Goal: Complete application form

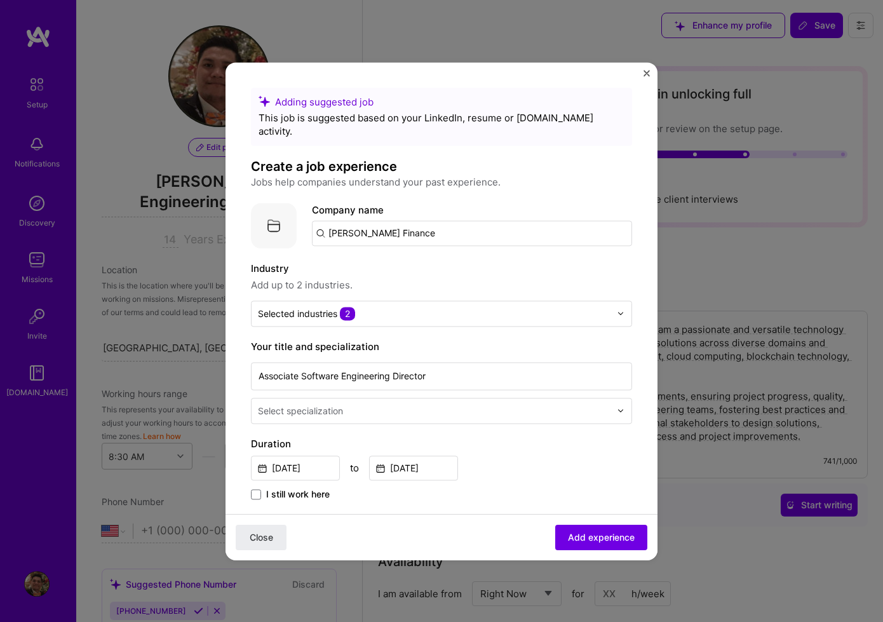
select select "US"
select select "Right Now"
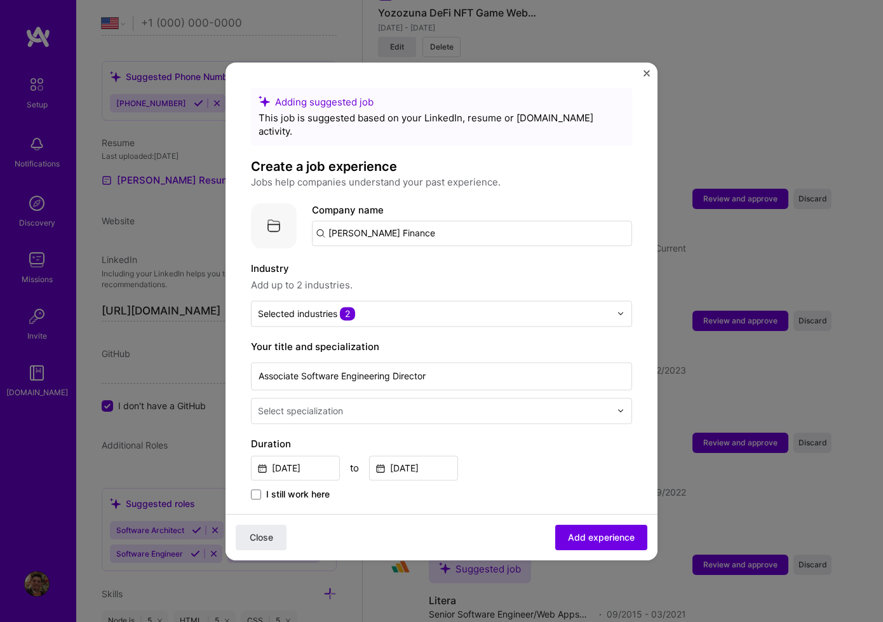
scroll to position [484, 0]
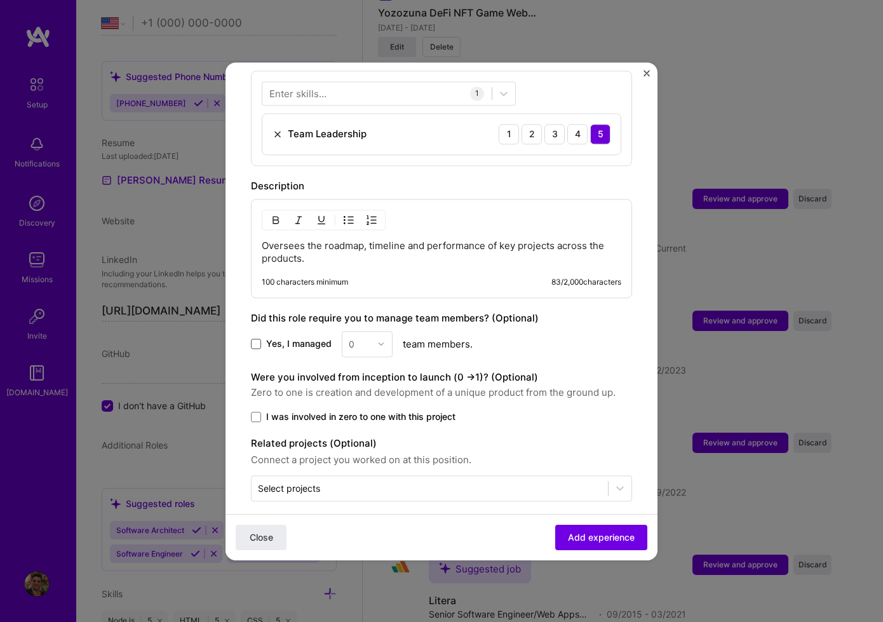
click at [259, 339] on span at bounding box center [256, 344] width 10 height 10
click at [0, 0] on input "Yes, I managed" at bounding box center [0, 0] width 0 height 0
click at [371, 332] on div "0" at bounding box center [359, 344] width 35 height 25
click at [366, 459] on div "18" at bounding box center [367, 469] width 43 height 24
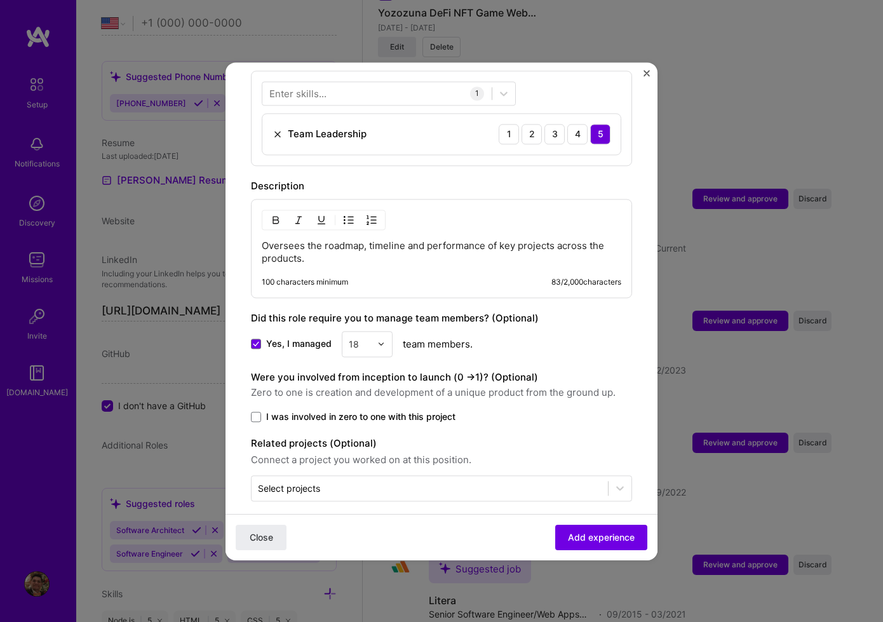
click at [411, 410] on span "I was involved in zero to one with this project" at bounding box center [360, 416] width 189 height 13
click at [0, 0] on input "I was involved in zero to one with this project" at bounding box center [0, 0] width 0 height 0
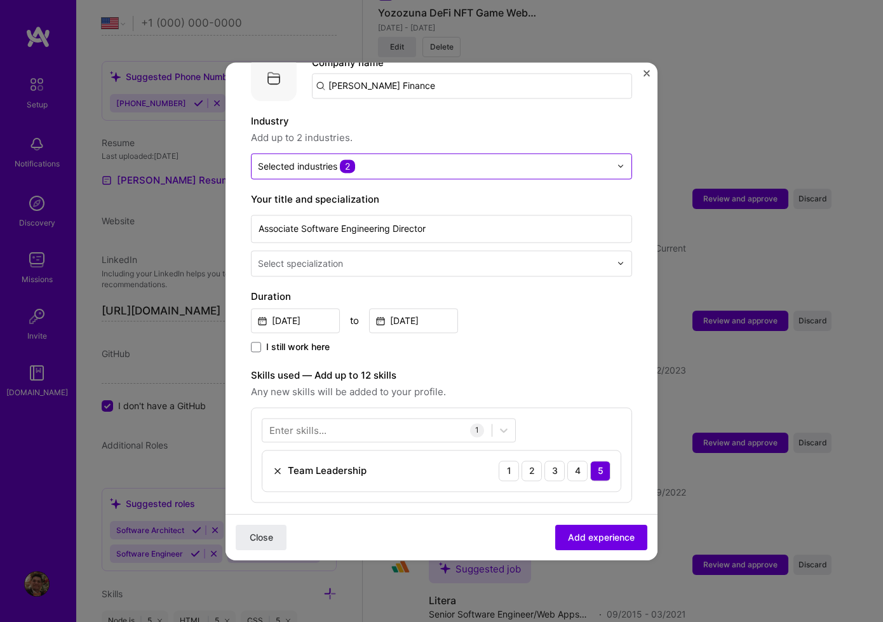
scroll to position [0, 0]
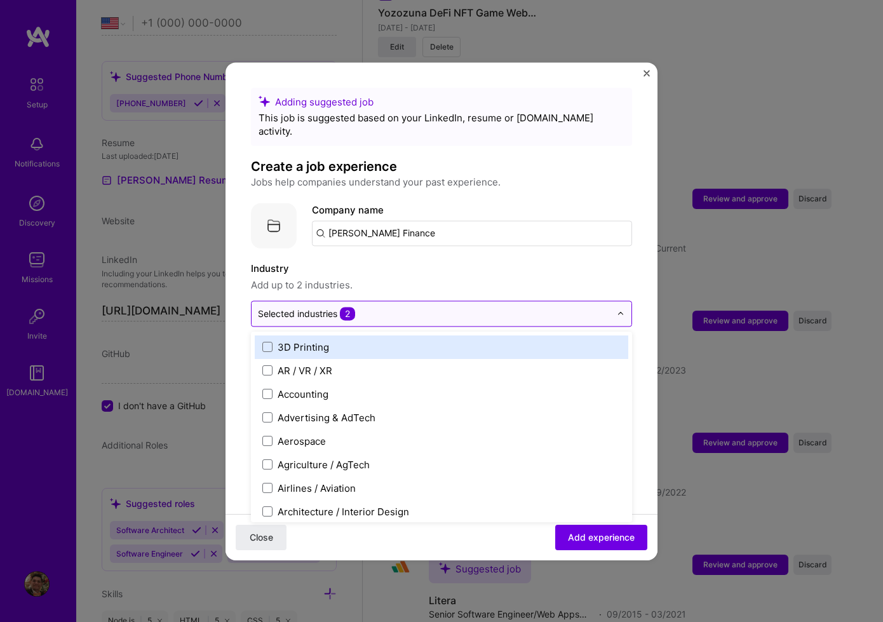
click at [489, 307] on input "text" at bounding box center [434, 313] width 353 height 13
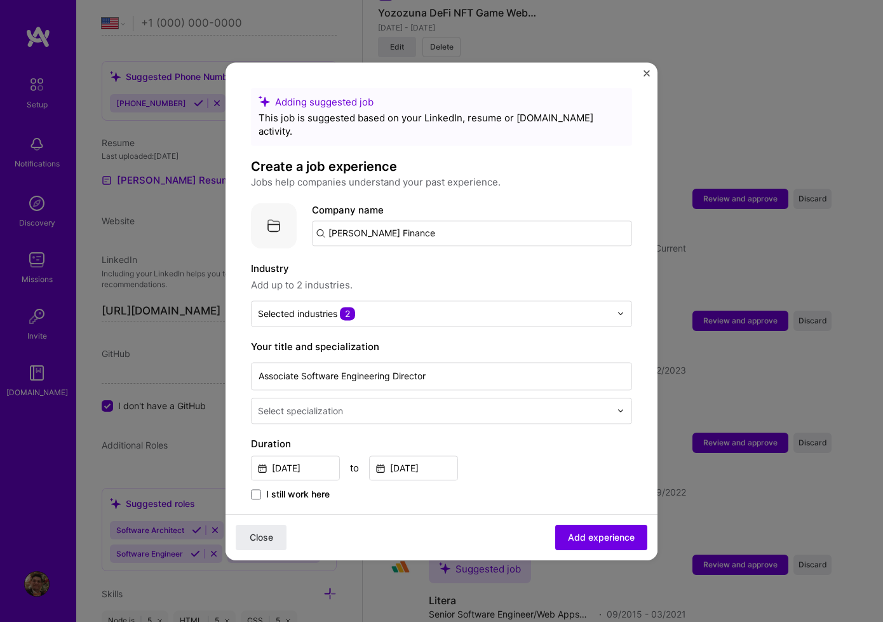
click at [490, 283] on div "Industry Add up to 2 industries. Selected industries 2" at bounding box center [441, 293] width 381 height 65
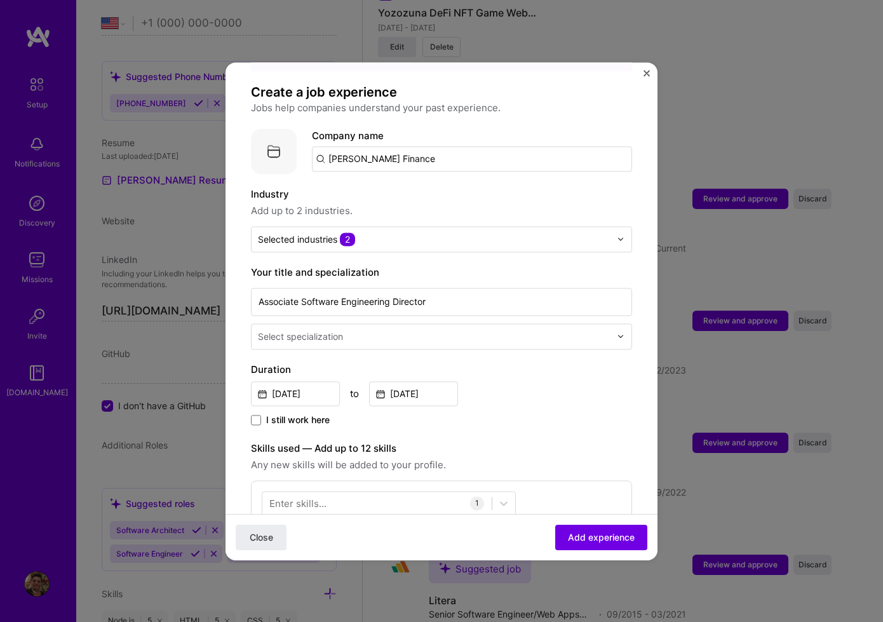
scroll to position [98, 0]
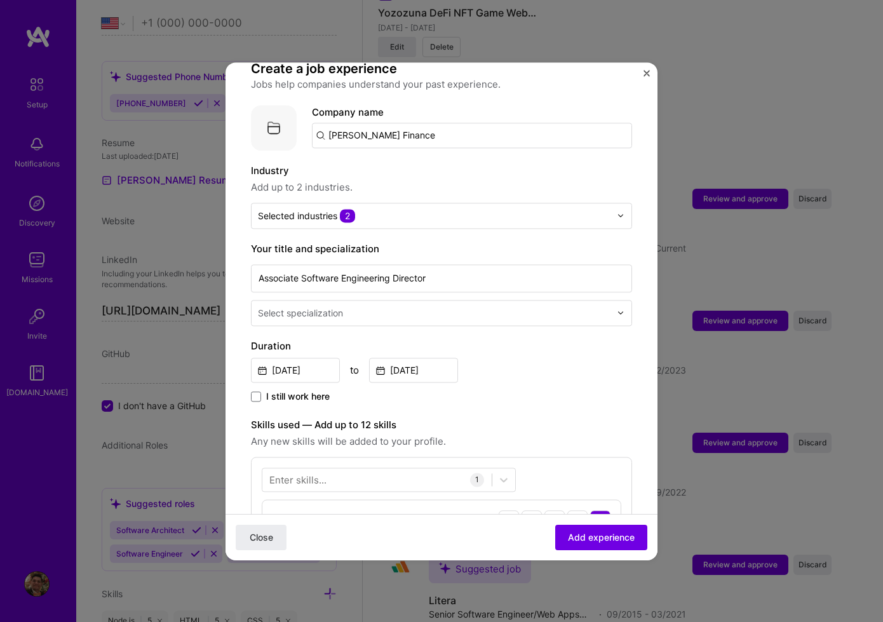
click at [480, 306] on input "text" at bounding box center [435, 312] width 355 height 13
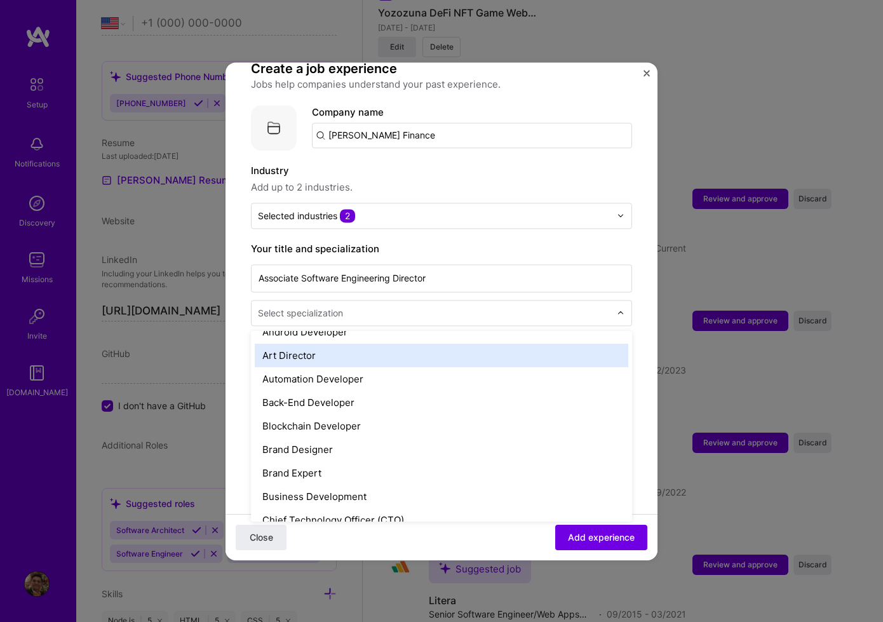
scroll to position [175, 0]
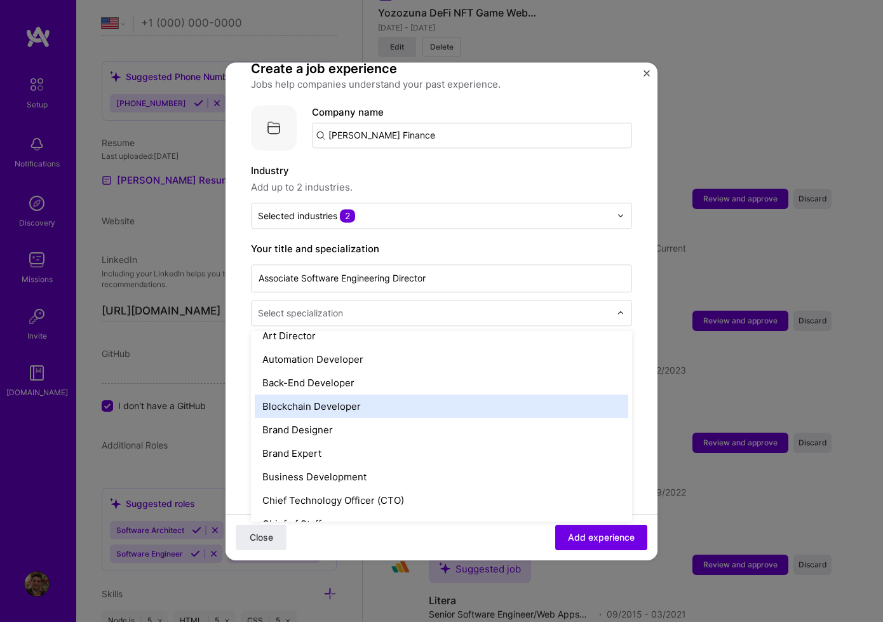
click at [475, 395] on div "Blockchain Developer" at bounding box center [442, 407] width 374 height 24
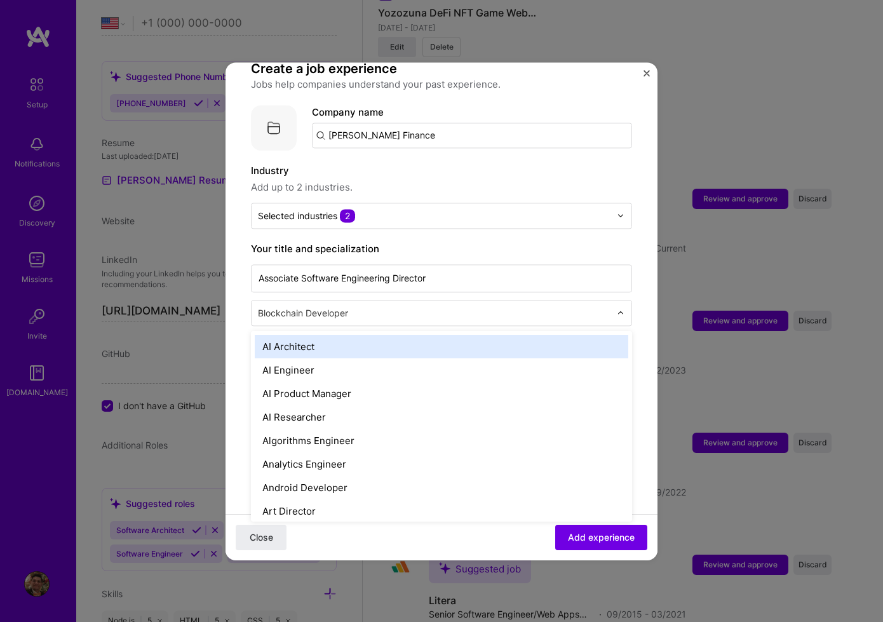
click at [503, 311] on div "Blockchain Developer" at bounding box center [434, 313] width 365 height 25
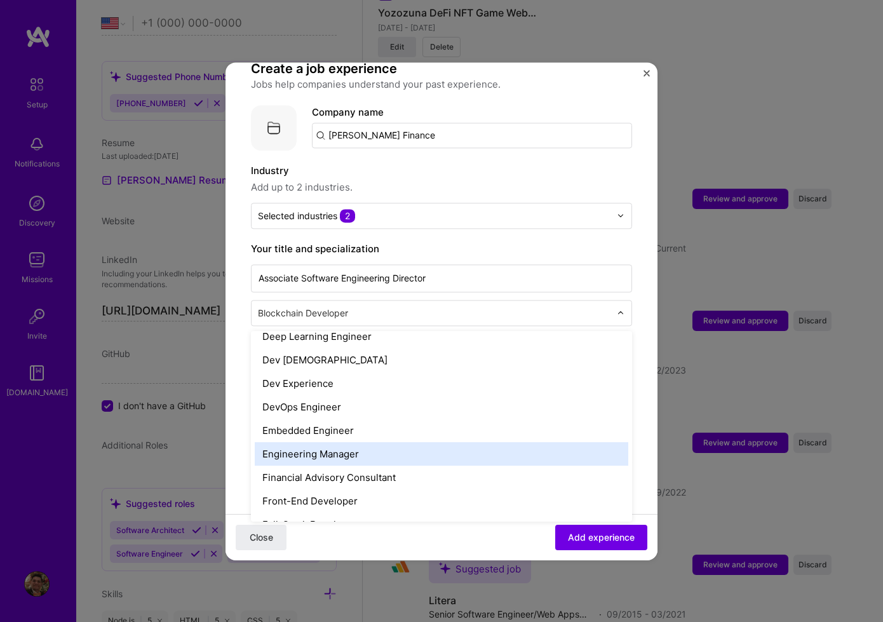
scroll to position [569, 0]
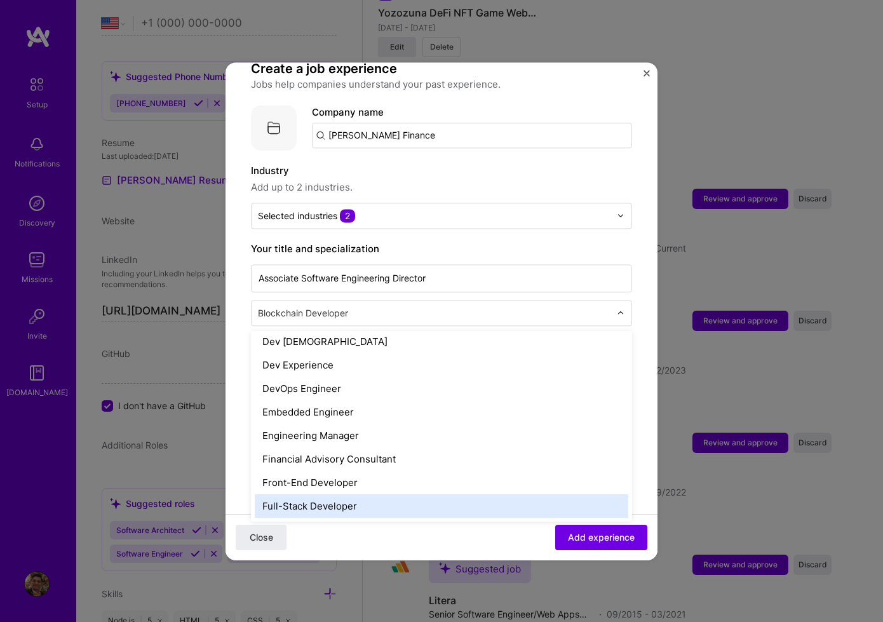
click at [481, 494] on div "Full-Stack Developer" at bounding box center [442, 506] width 374 height 24
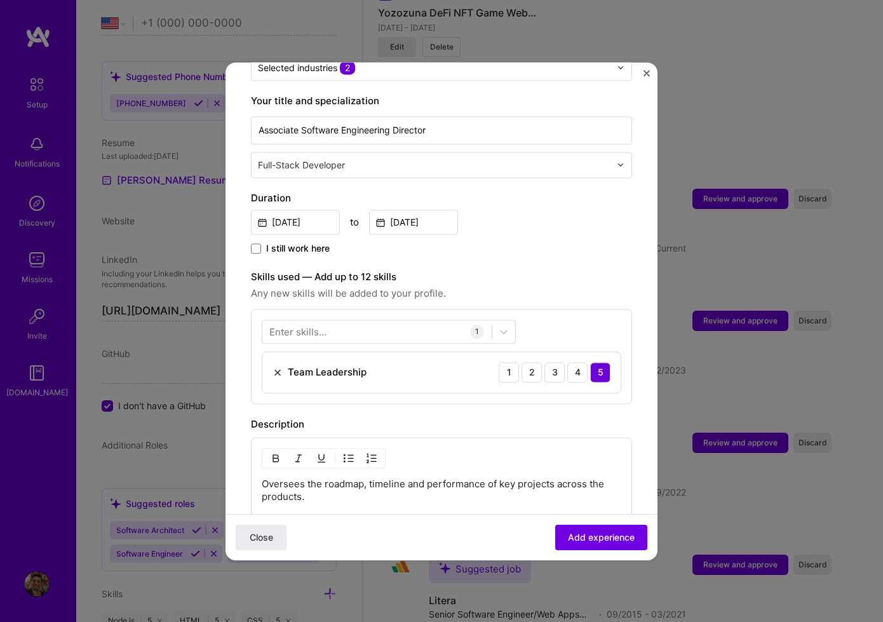
scroll to position [267, 0]
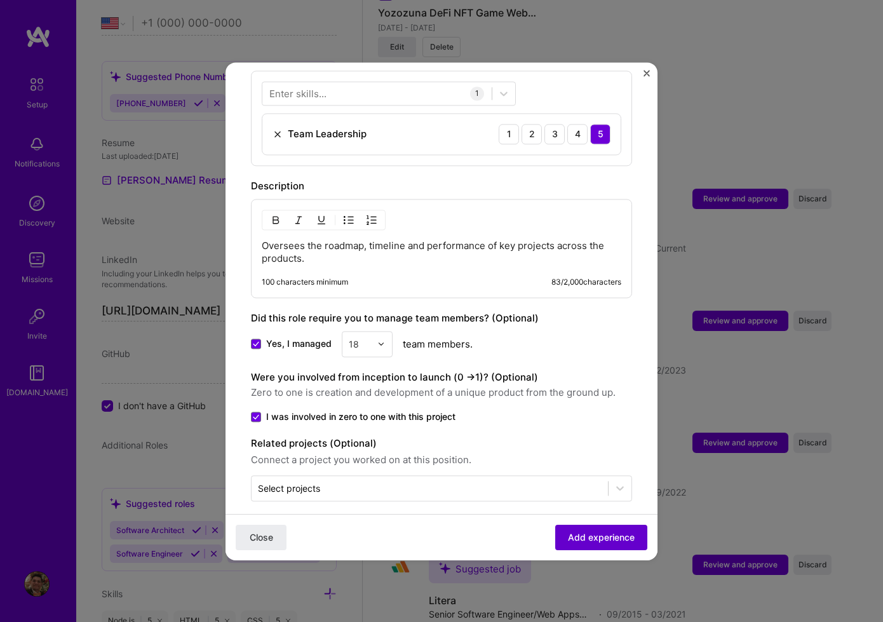
click at [618, 537] on span "Add experience" at bounding box center [601, 537] width 67 height 13
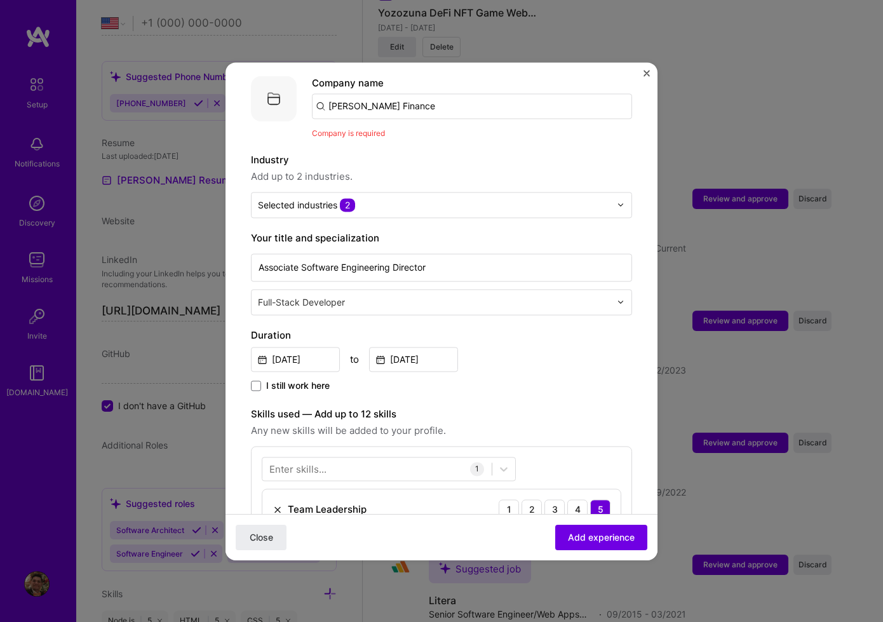
scroll to position [0, 0]
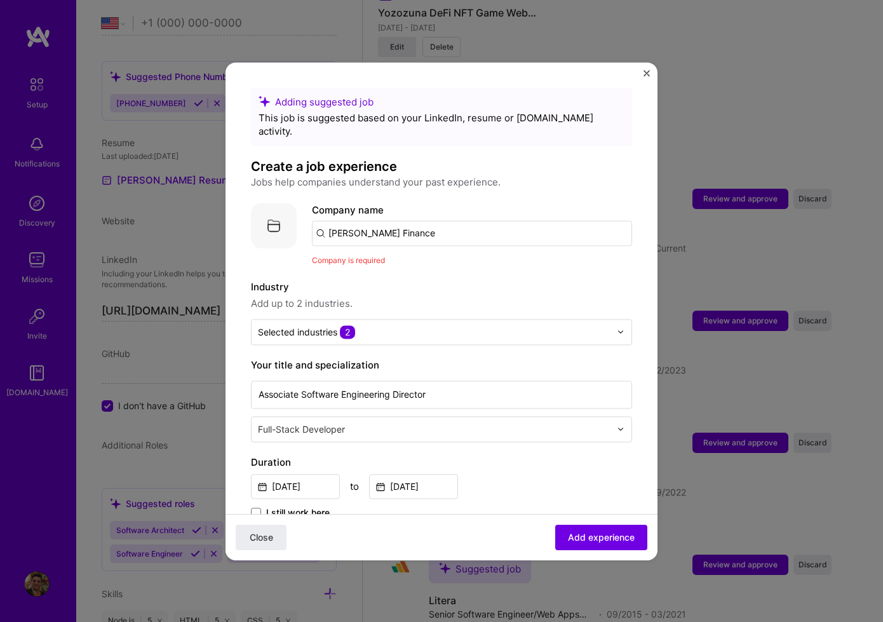
click at [422, 220] on input "[PERSON_NAME] Finance" at bounding box center [472, 232] width 320 height 25
type input "[PERSON_NAME] Finance"
click at [620, 536] on span "Add experience" at bounding box center [601, 537] width 67 height 13
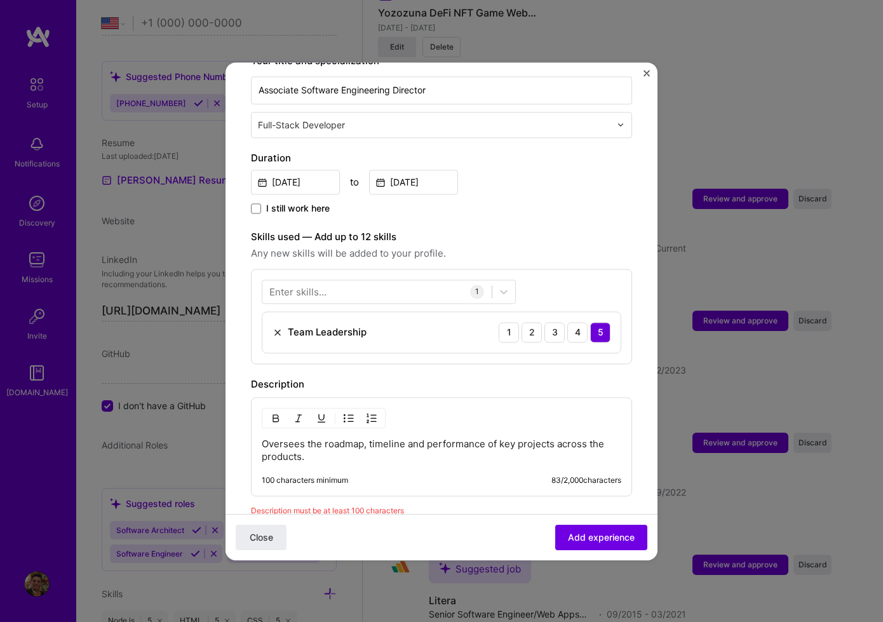
scroll to position [524, 0]
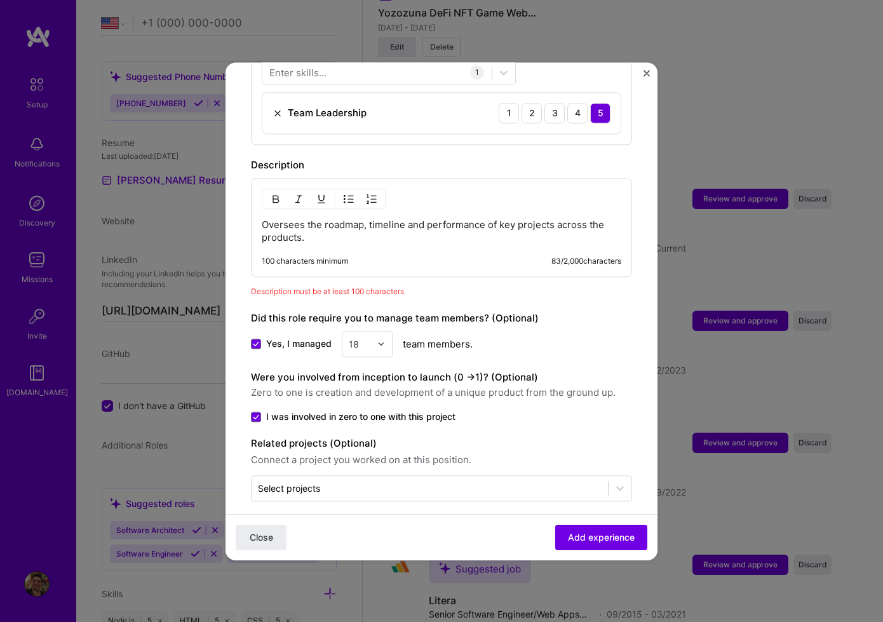
click at [358, 226] on p "Oversees the roadmap, timeline and performance of key projects across the produ…" at bounding box center [442, 231] width 360 height 25
click at [456, 224] on p "Oversees the roadmap, timeline and performance of key projects across the produ…" at bounding box center [442, 231] width 360 height 25
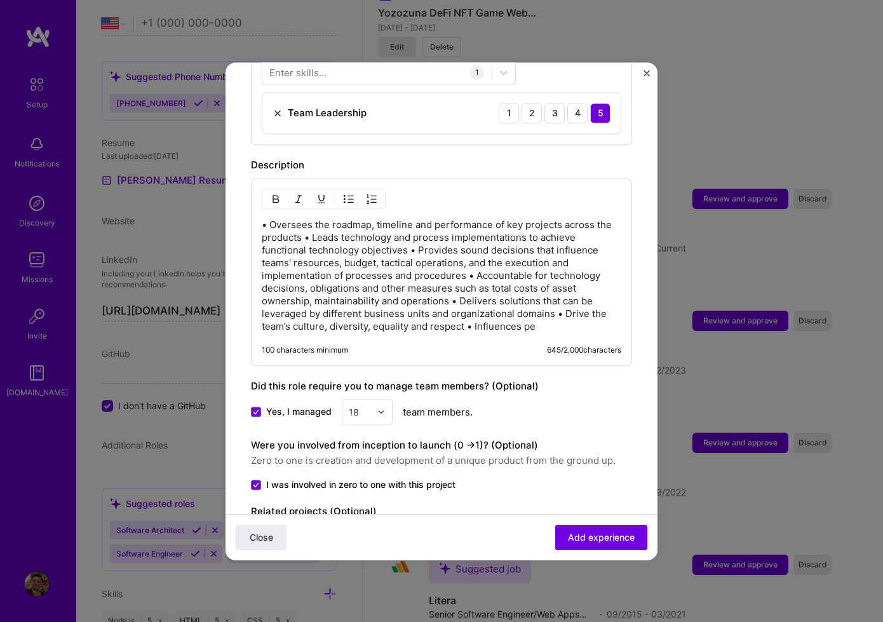
click at [311, 223] on p "• Oversees the roadmap, timeline and performance of key projects across the pro…" at bounding box center [442, 276] width 360 height 114
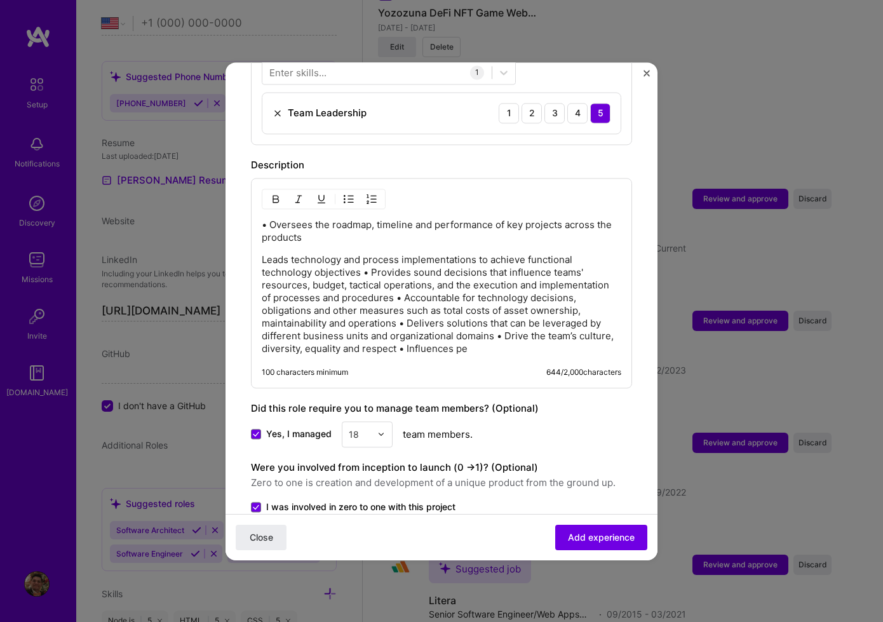
click at [272, 219] on p "• Oversees the roadmap, timeline and performance of key projects across the pro…" at bounding box center [442, 231] width 360 height 25
click at [372, 261] on p "Leads technology and process implementations to achieve functional technology o…" at bounding box center [442, 305] width 360 height 102
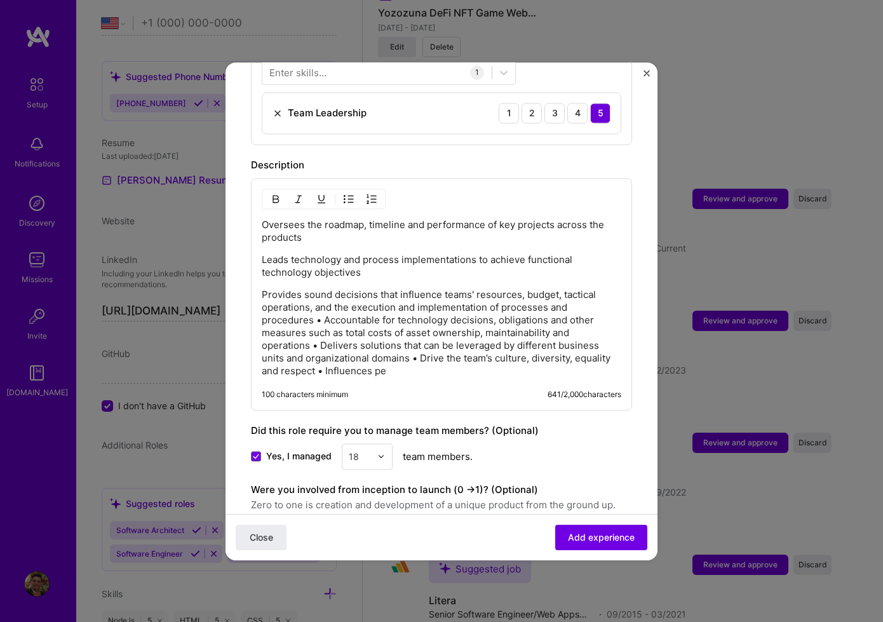
click at [326, 308] on p "Provides sound decisions that influence teams' resources, budget, tactical oper…" at bounding box center [442, 332] width 360 height 89
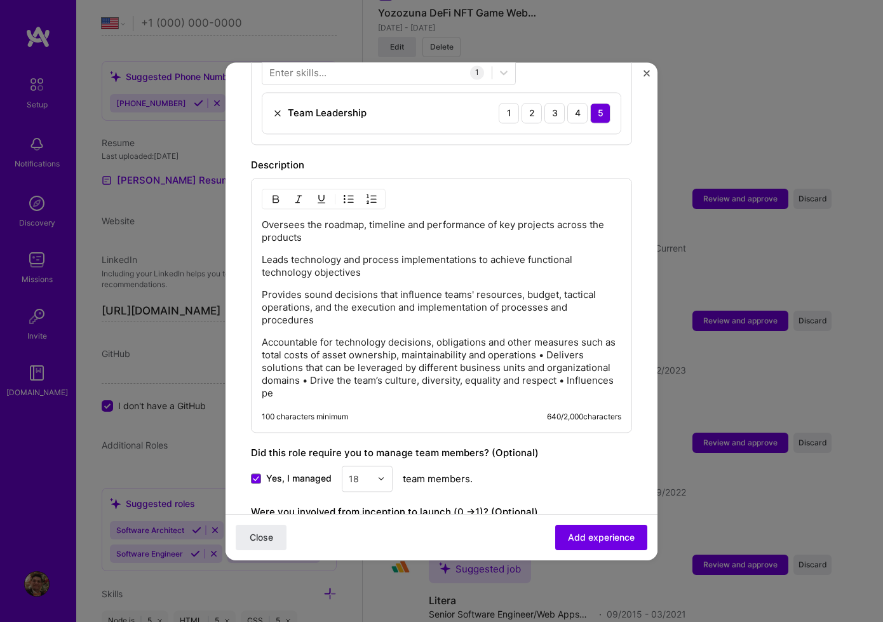
drag, startPoint x: 548, startPoint y: 343, endPoint x: 584, endPoint y: 360, distance: 39.8
click at [548, 343] on p "Accountable for technology decisions, obligations and other measures such as to…" at bounding box center [442, 368] width 360 height 64
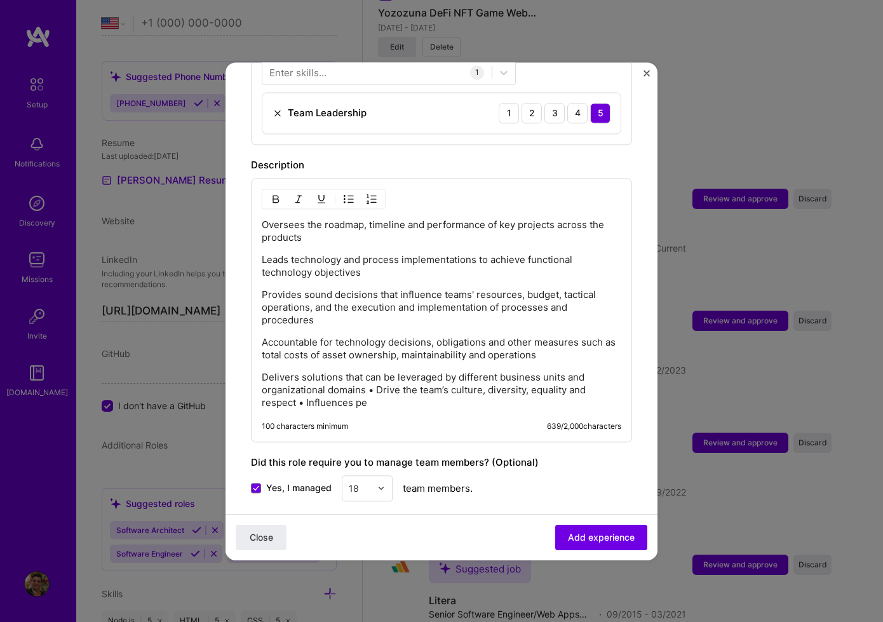
click at [377, 381] on p "Delivers solutions that can be leveraged by different business units and organi…" at bounding box center [442, 390] width 360 height 38
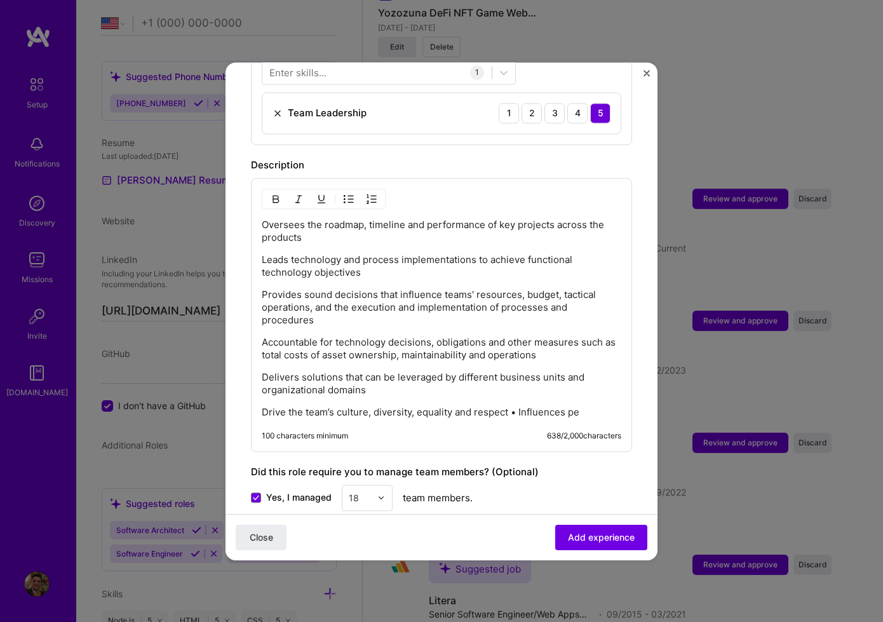
click at [520, 406] on p "Drive the team’s culture, diversity, equality and respect • Influences pe" at bounding box center [442, 412] width 360 height 13
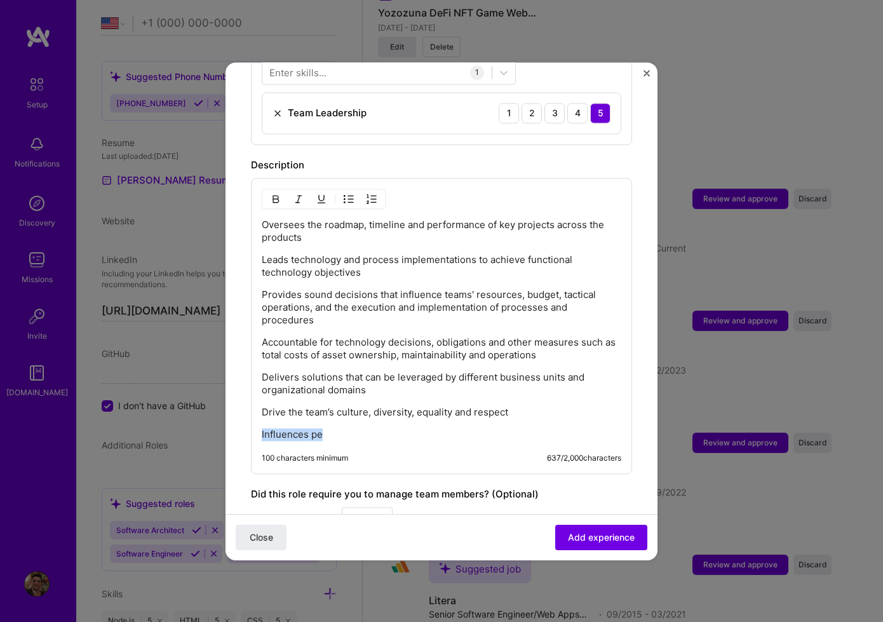
drag, startPoint x: 369, startPoint y: 423, endPoint x: 260, endPoint y: 421, distance: 109.3
click at [260, 421] on div "Oversees the roadmap, timeline and performance of key projects across the produ…" at bounding box center [441, 326] width 381 height 296
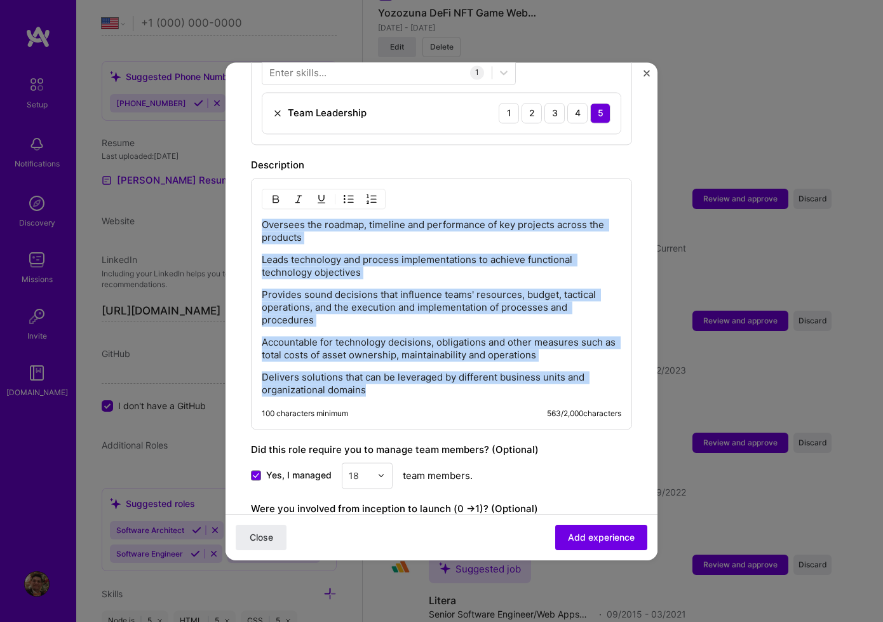
drag, startPoint x: 362, startPoint y: 365, endPoint x: 248, endPoint y: 212, distance: 190.2
click at [248, 212] on form "Adding suggested job This job is suggested based on your LinkedIn, resume or [D…" at bounding box center [442, 134] width 432 height 1141
click at [349, 194] on img "button" at bounding box center [349, 199] width 10 height 10
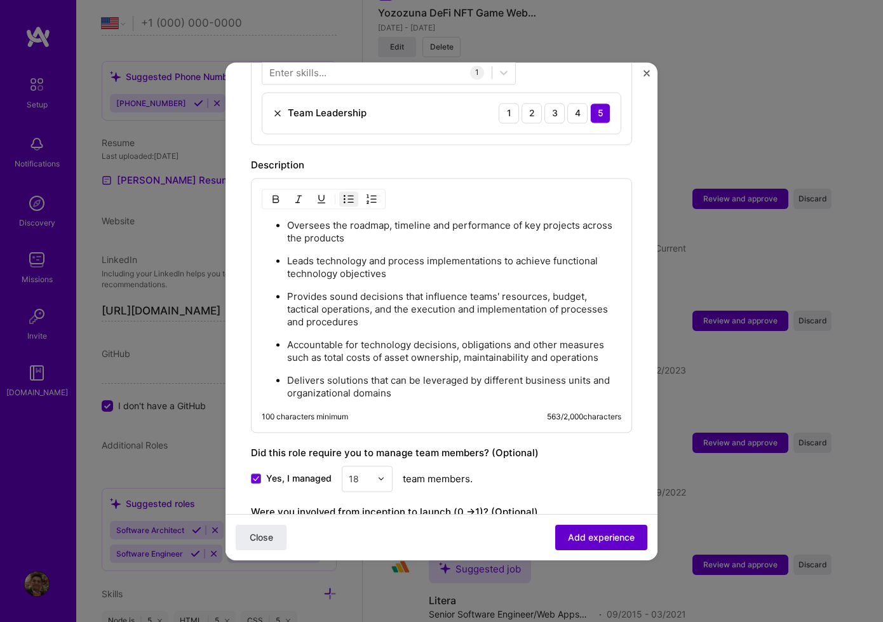
click at [621, 536] on span "Add experience" at bounding box center [601, 537] width 67 height 13
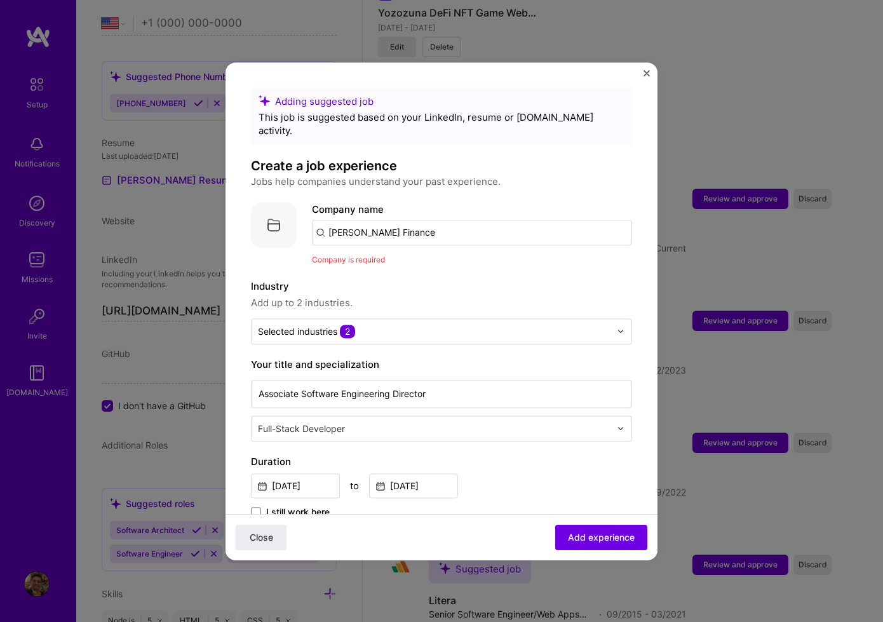
scroll to position [0, 0]
click at [428, 229] on input "[PERSON_NAME] Finance" at bounding box center [472, 232] width 320 height 25
type input "[PERSON_NAME] Finance Inc"
click at [595, 539] on span "Add experience" at bounding box center [601, 537] width 67 height 13
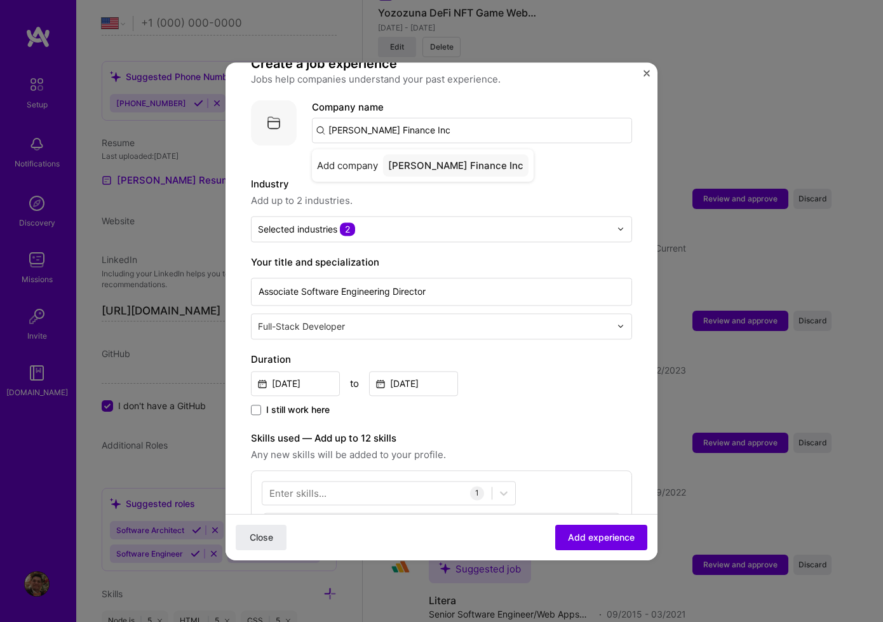
scroll to position [127, 0]
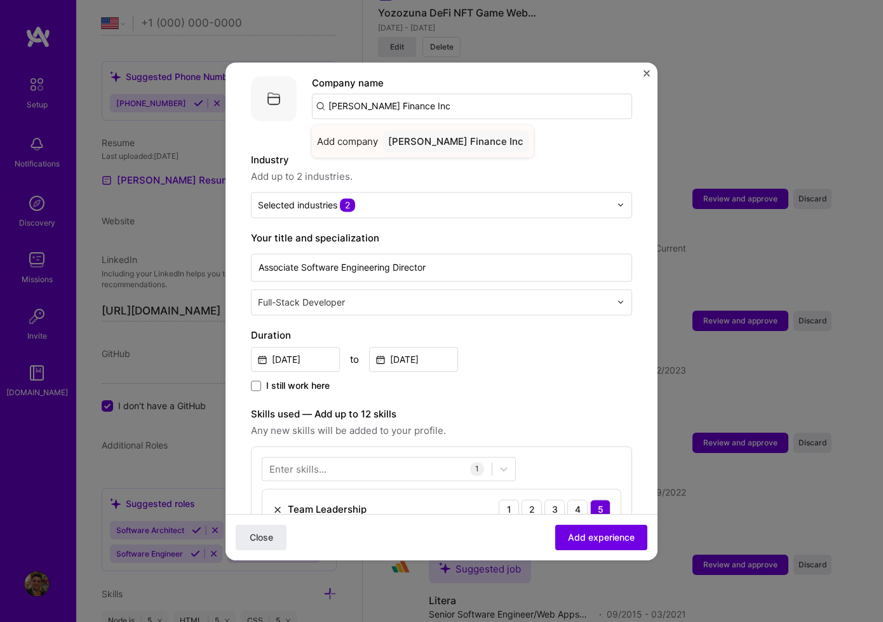
click at [463, 130] on div "[PERSON_NAME] Finance Inc" at bounding box center [456, 141] width 146 height 22
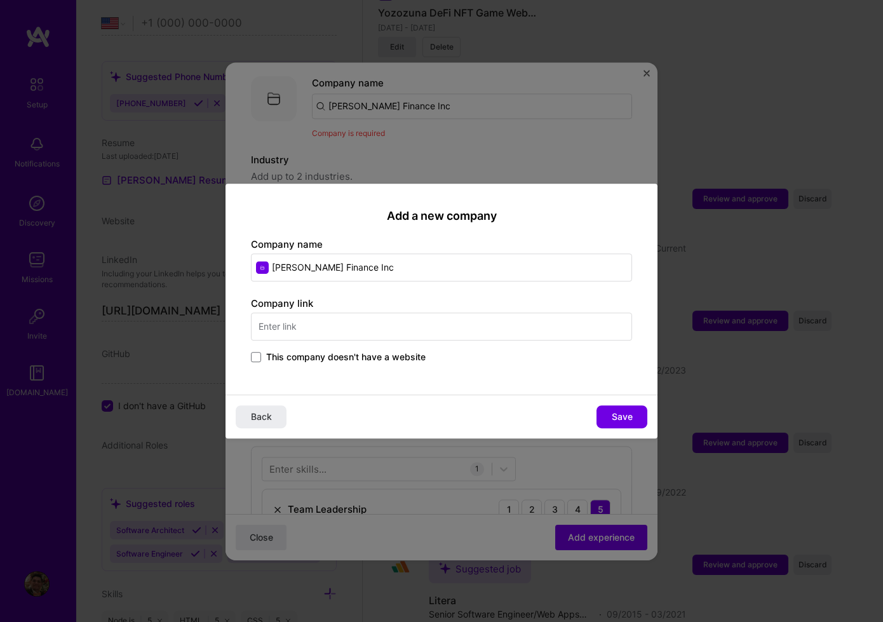
click at [255, 362] on label "This company doesn't have a website" at bounding box center [338, 357] width 175 height 13
click at [0, 0] on input "This company doesn't have a website" at bounding box center [0, 0] width 0 height 0
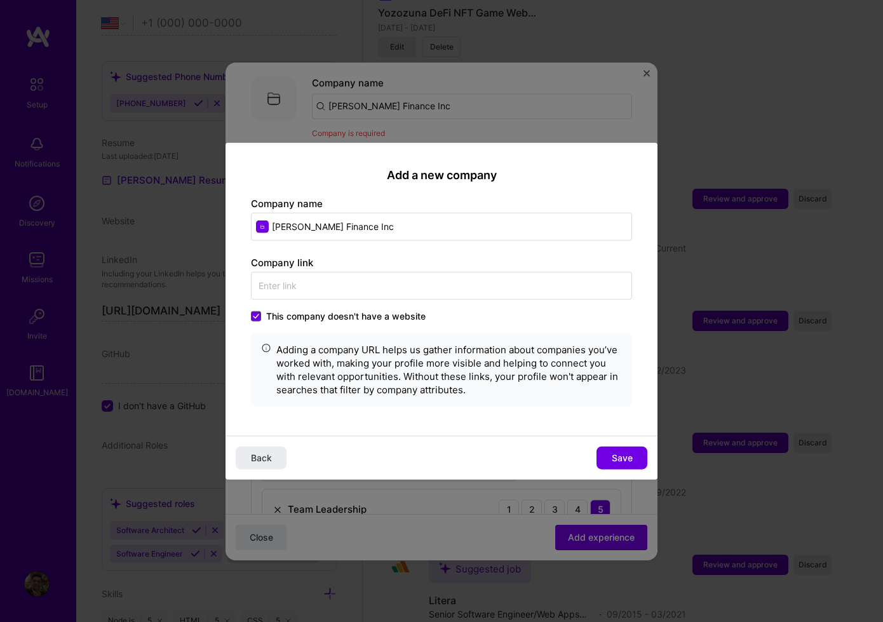
click at [261, 317] on span at bounding box center [256, 316] width 10 height 10
click at [0, 0] on input "This company doesn't have a website" at bounding box center [0, 0] width 0 height 0
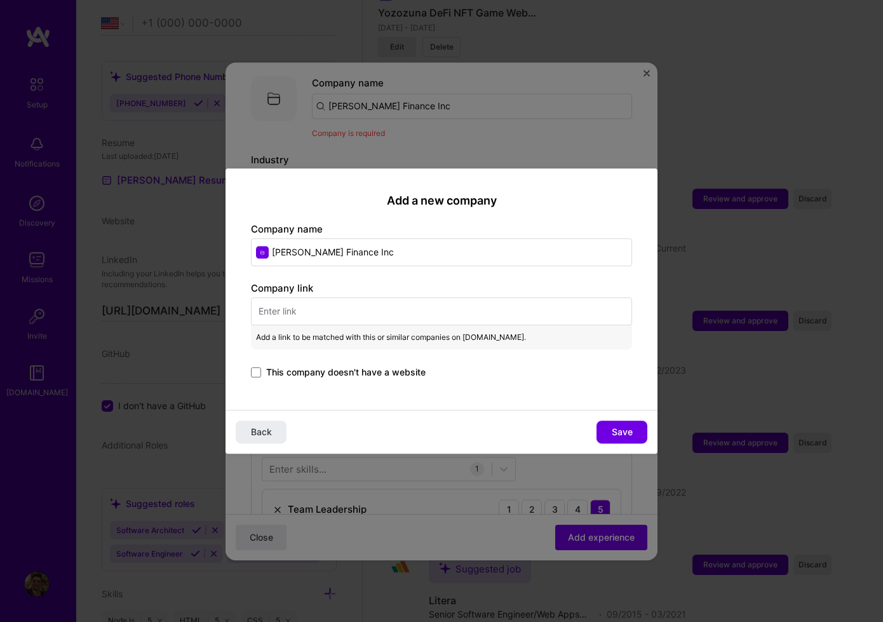
click at [325, 311] on input "text" at bounding box center [441, 311] width 381 height 28
paste input "[URL][DOMAIN_NAME][PERSON_NAME]"
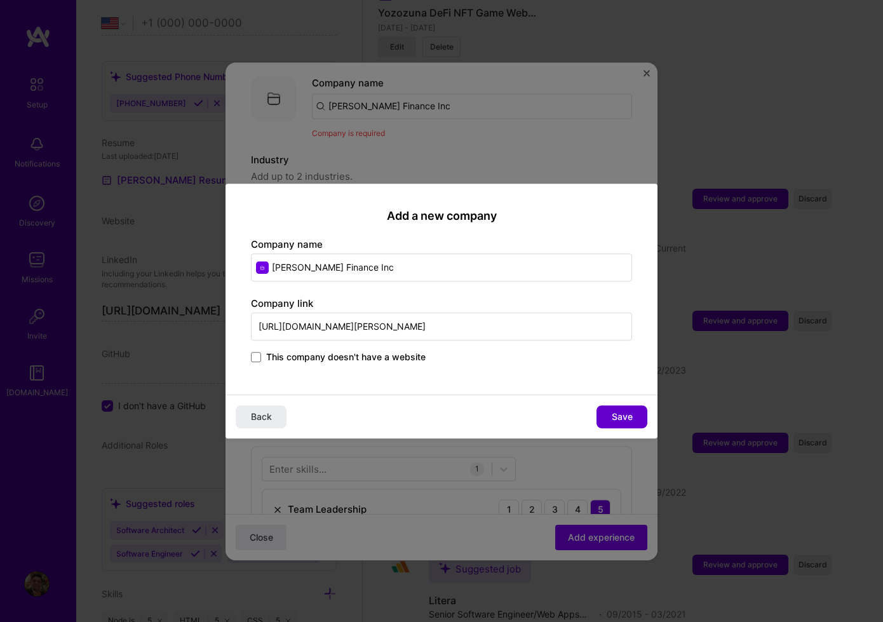
type input "[URL][DOMAIN_NAME][PERSON_NAME]"
click at [623, 418] on span "Save" at bounding box center [622, 416] width 21 height 13
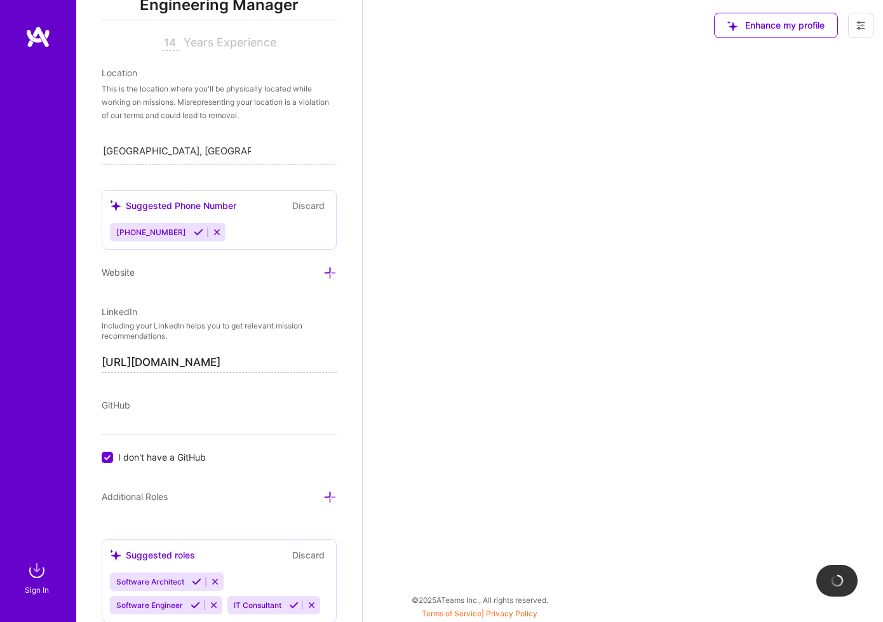
scroll to position [293, 0]
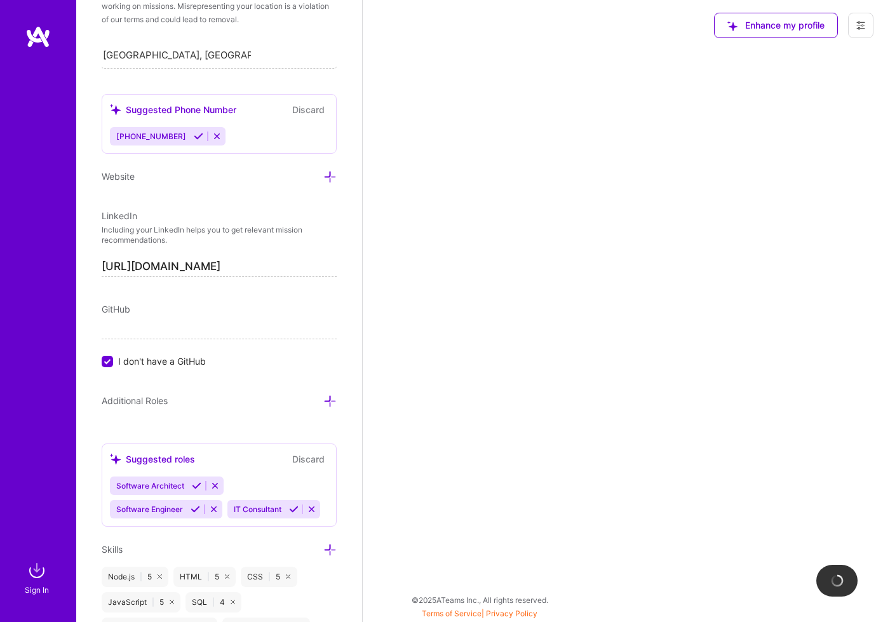
click at [104, 356] on input "I don't have a GitHub" at bounding box center [108, 361] width 11 height 11
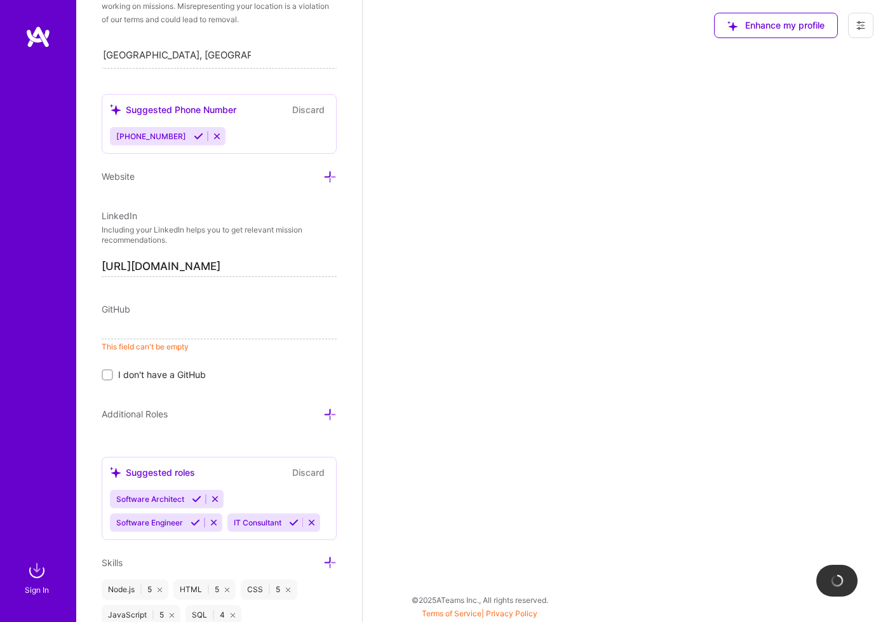
paste input "[URL][DOMAIN_NAME]"
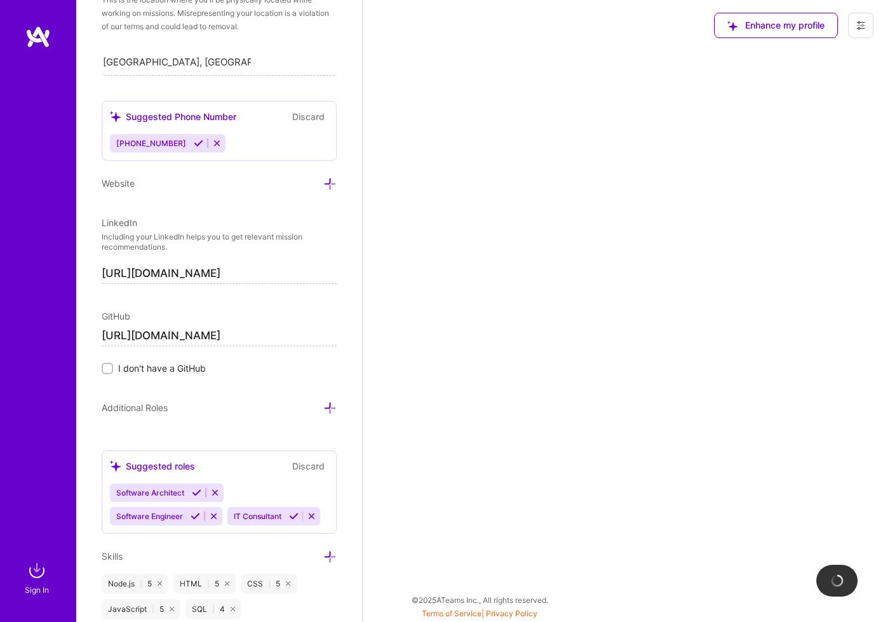
scroll to position [0, 0]
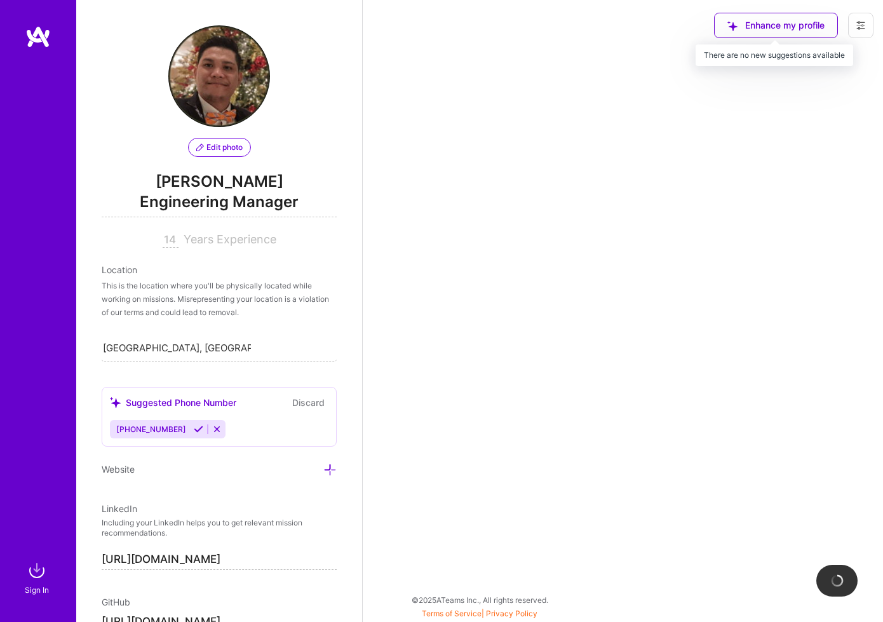
type input "[URL][DOMAIN_NAME]"
click at [813, 24] on div "Enhance my profile" at bounding box center [776, 25] width 124 height 25
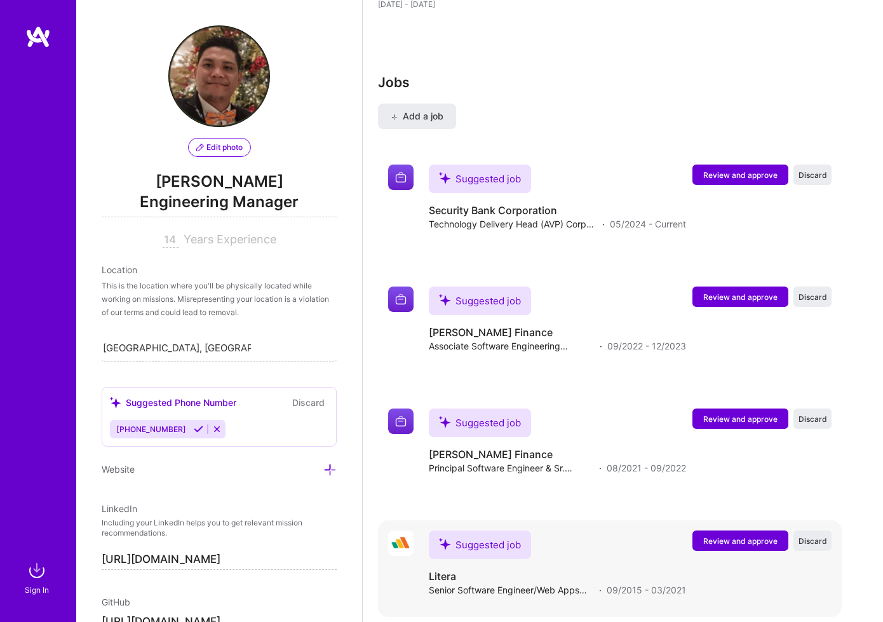
scroll to position [2043, 0]
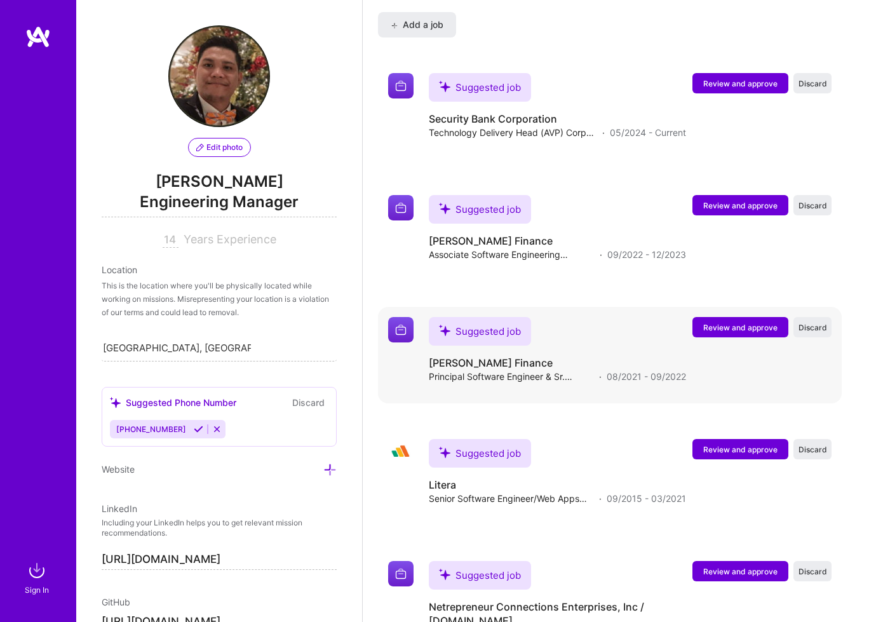
click at [734, 322] on span "Review and approve" at bounding box center [740, 327] width 74 height 11
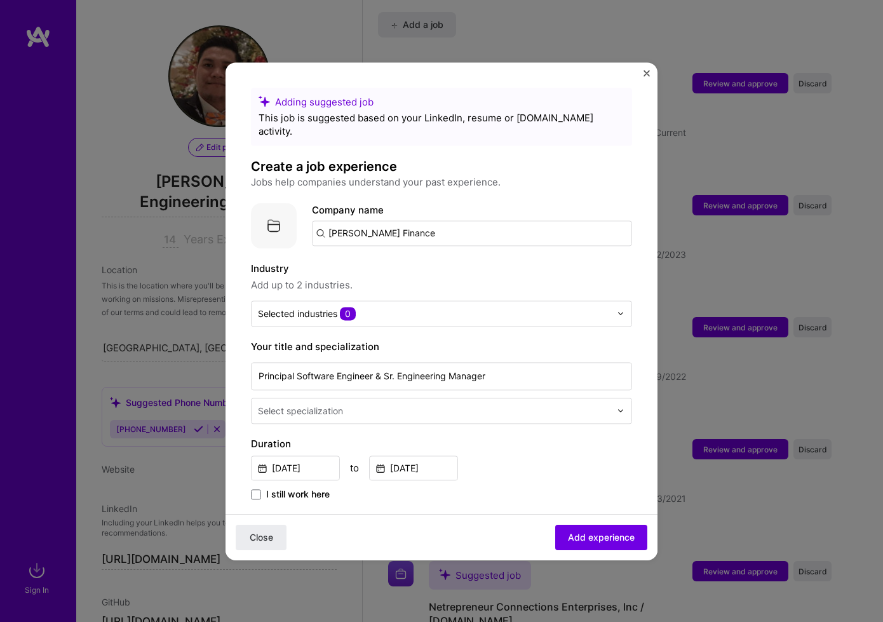
drag, startPoint x: 621, startPoint y: 398, endPoint x: 542, endPoint y: 402, distance: 78.9
click at [620, 407] on img at bounding box center [621, 411] width 8 height 8
